Goal: Task Accomplishment & Management: Use online tool/utility

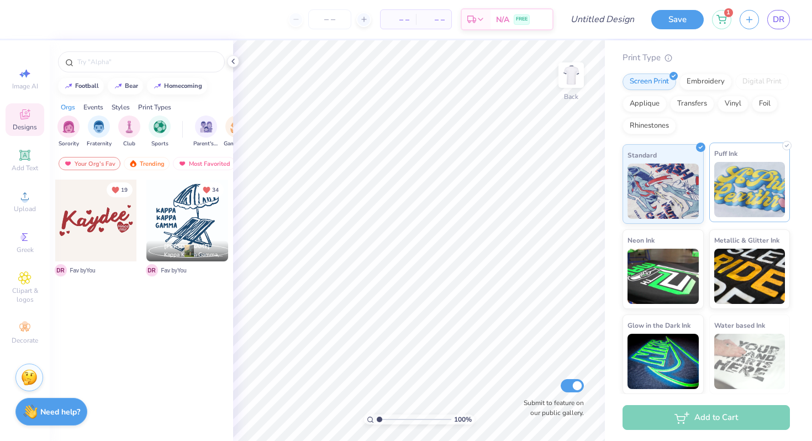
scroll to position [51, 0]
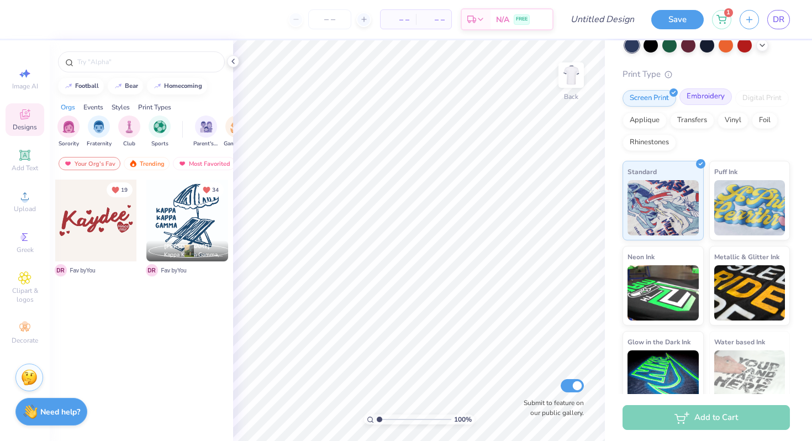
click at [696, 100] on div "Embroidery" at bounding box center [705, 96] width 52 height 17
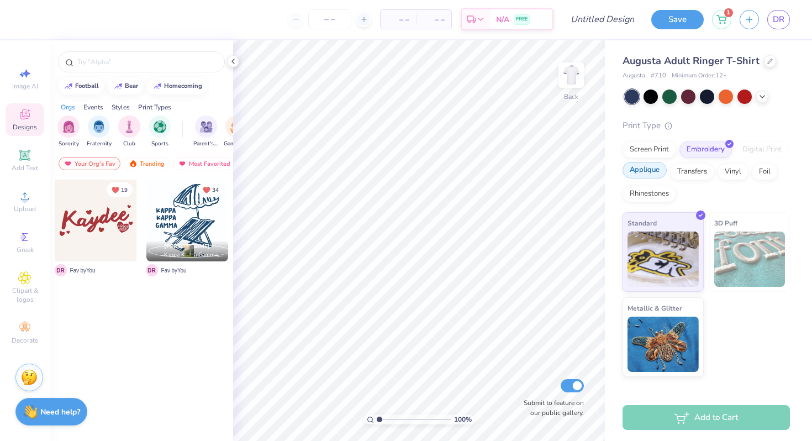
click at [655, 168] on div "Applique" at bounding box center [644, 170] width 44 height 17
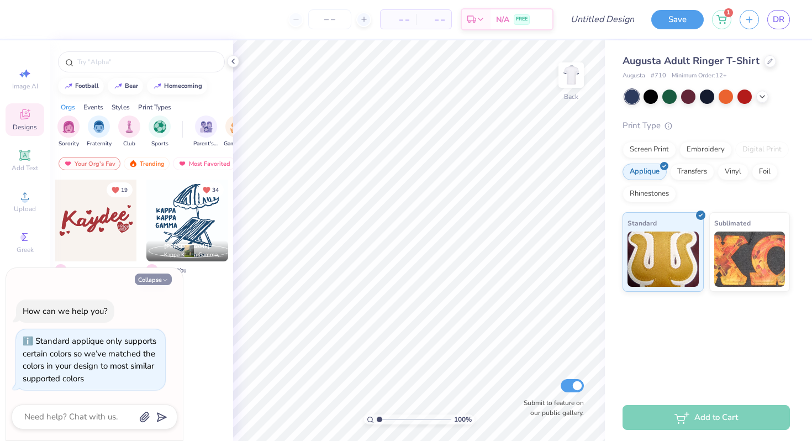
click at [160, 279] on button "Collapse" at bounding box center [153, 279] width 37 height 12
type textarea "x"
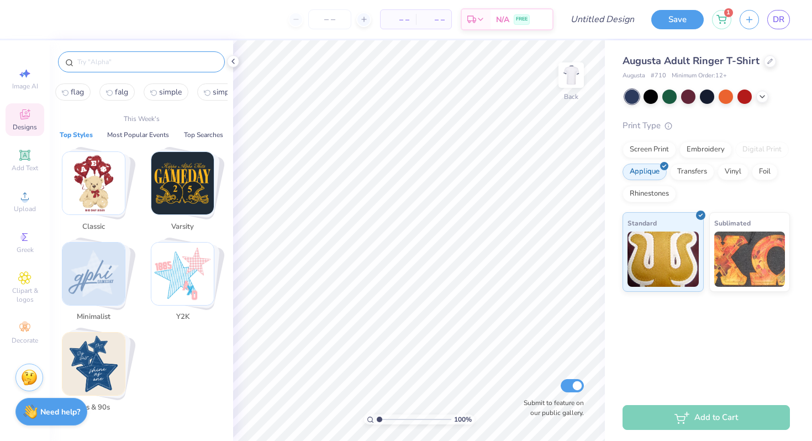
click at [107, 62] on input "text" at bounding box center [146, 61] width 141 height 11
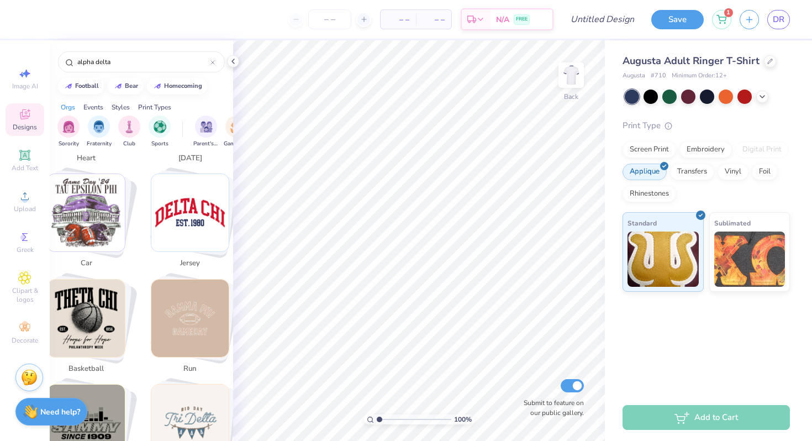
scroll to position [1242, 0]
click at [197, 212] on img "Stack Card Button jersey" at bounding box center [189, 211] width 77 height 77
type input "jersey"
click at [197, 213] on img "Stack Card Button jersey" at bounding box center [189, 211] width 77 height 77
click at [192, 242] on img "Stack Card Button jersey" at bounding box center [189, 211] width 77 height 77
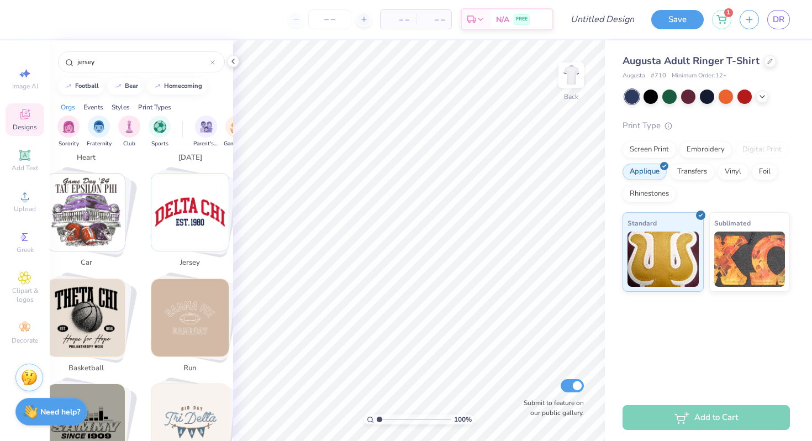
click at [192, 242] on img "Stack Card Button jersey" at bounding box center [189, 211] width 77 height 77
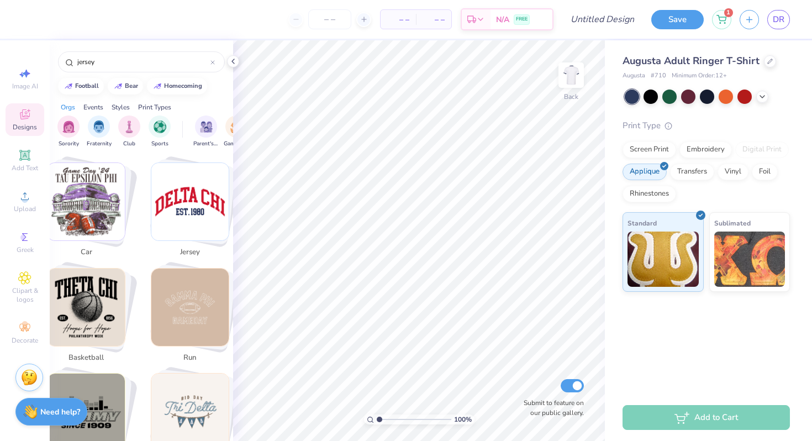
scroll to position [1242, 0]
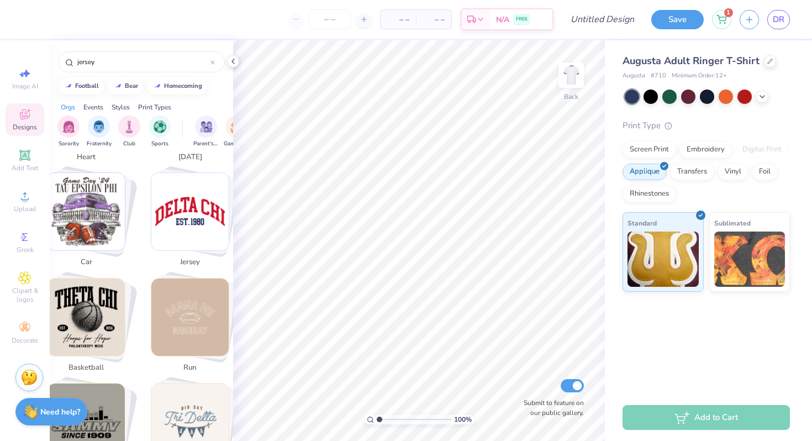
click at [206, 224] on img "Stack Card Button jersey" at bounding box center [189, 211] width 77 height 77
click at [30, 165] on span "Add Text" at bounding box center [25, 167] width 27 height 9
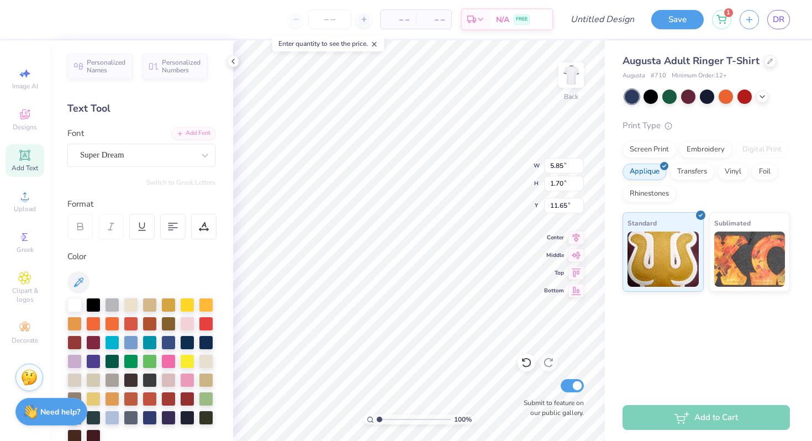
type textarea "ADK"
type input "3.76"
click at [173, 159] on div "Super Dream" at bounding box center [137, 154] width 116 height 17
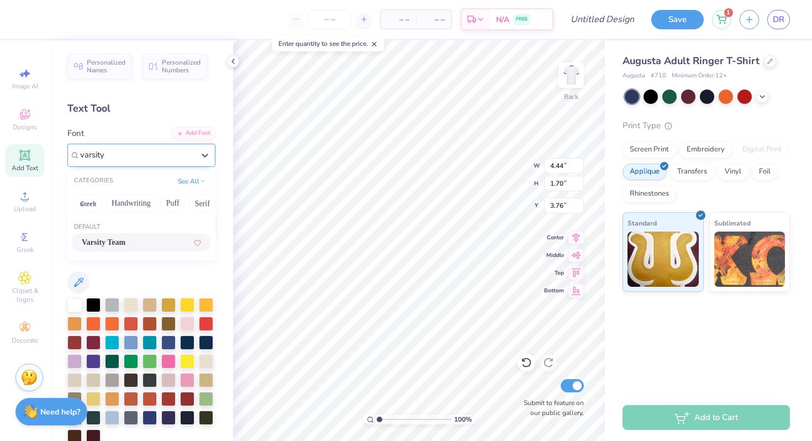
type input "varsity"
type input "4.27"
type input "1.69"
type input "3.77"
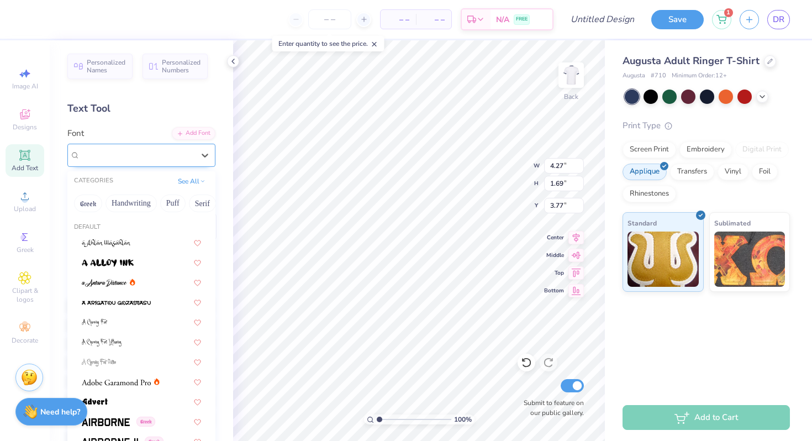
click at [186, 156] on div "Varsity Team" at bounding box center [137, 154] width 116 height 17
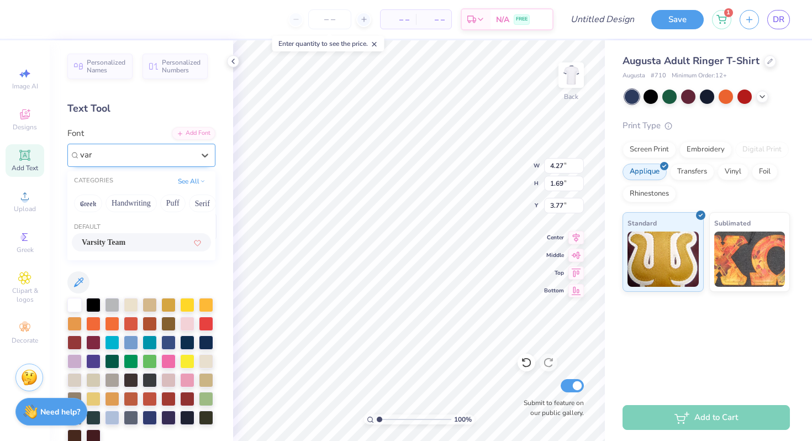
click at [130, 236] on div "Varsity Team" at bounding box center [141, 242] width 139 height 18
type input "var"
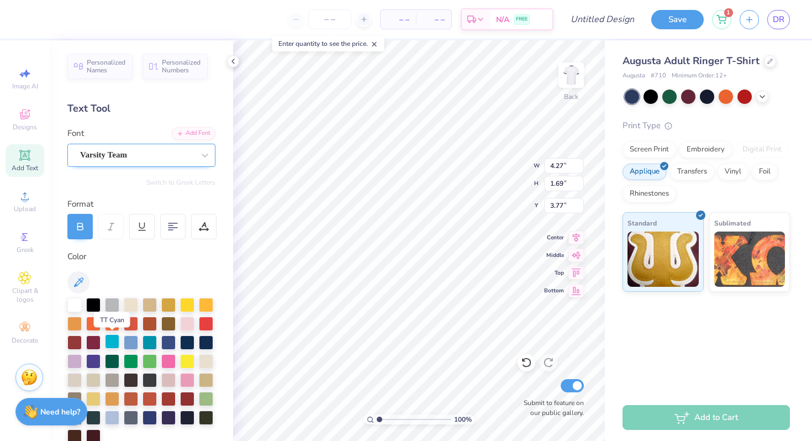
click at [115, 341] on div at bounding box center [112, 341] width 14 height 14
type input "7.67"
type input "3.04"
type input "4.45"
type input "7.29"
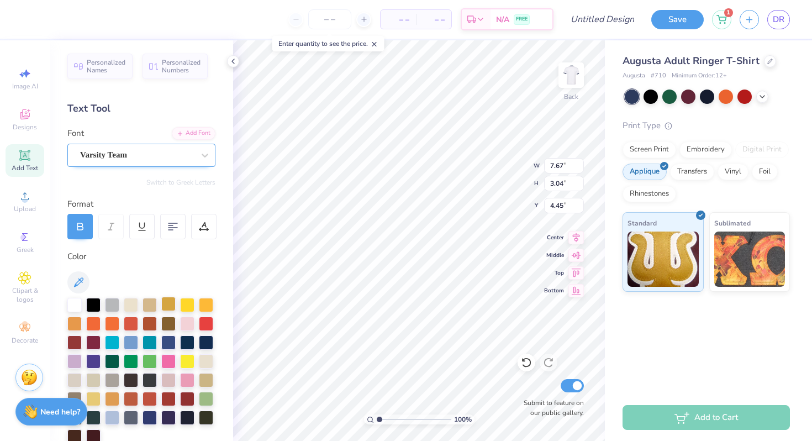
type input "2.89"
type input "4.46"
click at [398, 23] on span "– –" at bounding box center [398, 20] width 22 height 12
click at [404, 22] on span "– –" at bounding box center [398, 20] width 22 height 12
click at [332, 18] on input "number" at bounding box center [329, 19] width 43 height 20
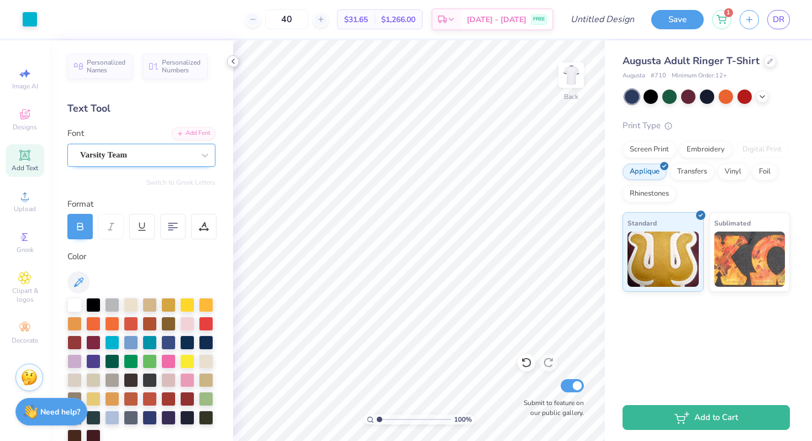
type input "40"
click at [232, 65] on icon at bounding box center [233, 61] width 9 height 9
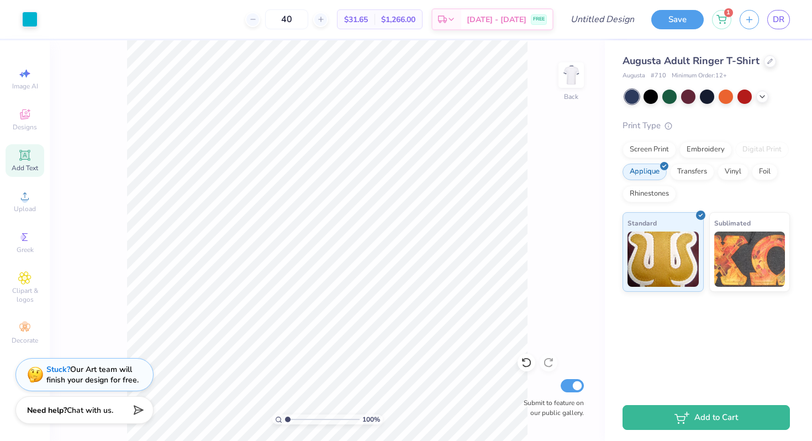
click at [136, 410] on line at bounding box center [139, 409] width 7 height 7
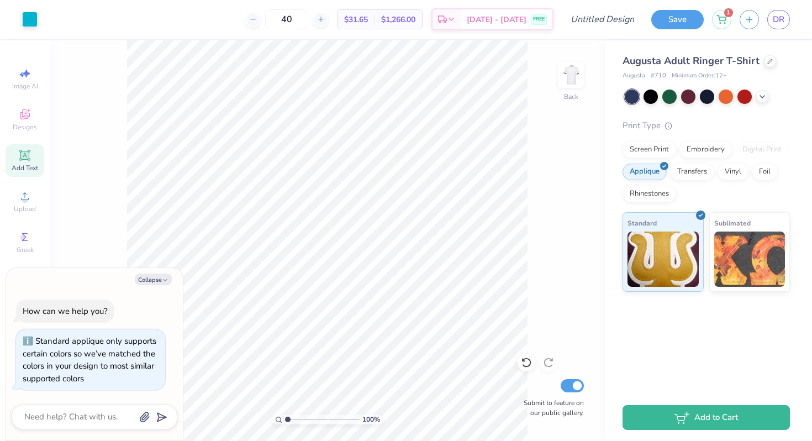
click at [154, 286] on div "Collapse How can we help you? Standard applique only supports certain colors so…" at bounding box center [94, 354] width 177 height 173
click at [154, 281] on button "Collapse" at bounding box center [153, 279] width 37 height 12
type textarea "x"
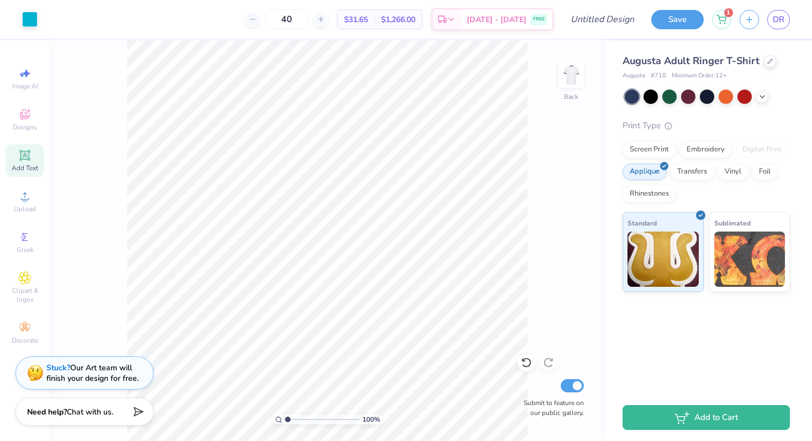
click at [56, 367] on strong "Stuck?" at bounding box center [58, 367] width 24 height 10
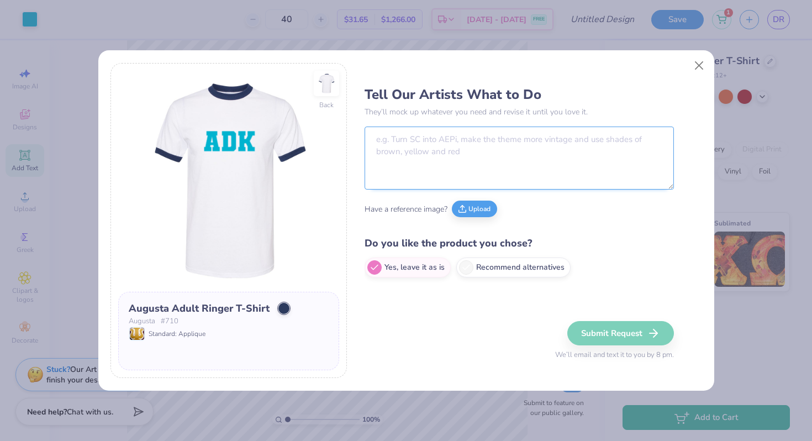
click at [423, 172] on textarea at bounding box center [518, 157] width 309 height 63
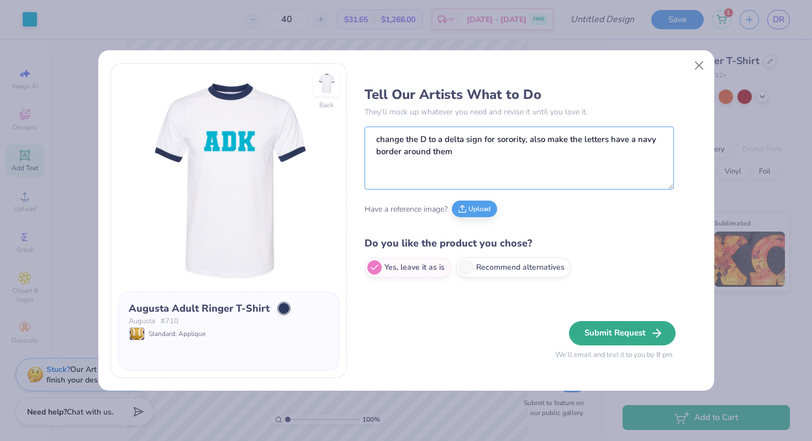
type textarea "change the D to a delta sign for sorority, also make the letters have a navy bo…"
click at [608, 334] on button "Submit Request" at bounding box center [622, 333] width 107 height 24
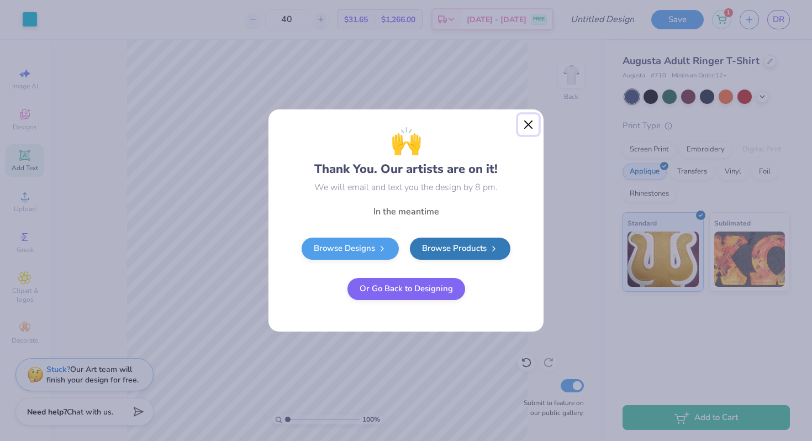
click at [527, 129] on button "Close" at bounding box center [528, 124] width 21 height 21
